Goal: Information Seeking & Learning: Learn about a topic

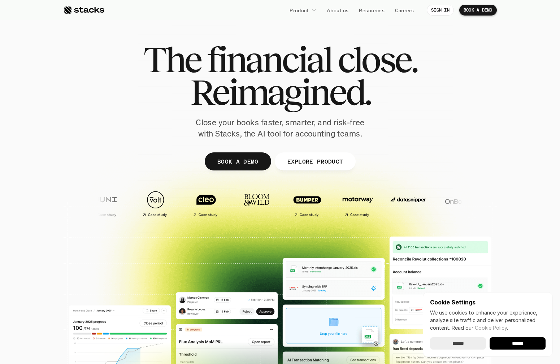
click at [516, 344] on input "******" at bounding box center [518, 343] width 56 height 12
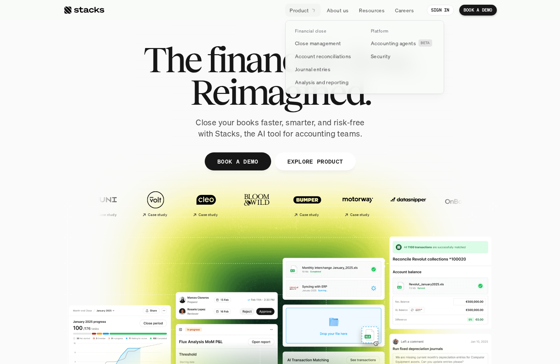
click at [298, 8] on p "Product" at bounding box center [299, 10] width 19 height 8
click at [316, 82] on p "Analysis and reporting" at bounding box center [321, 82] width 53 height 8
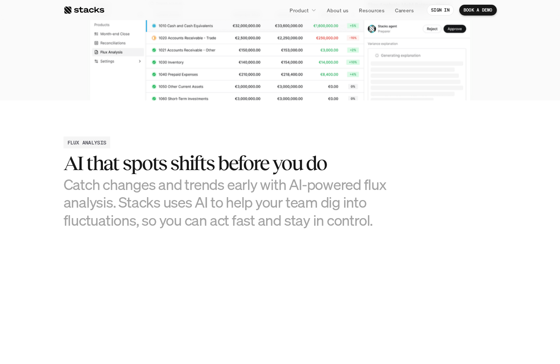
scroll to position [264, 0]
